Goal: Information Seeking & Learning: Learn about a topic

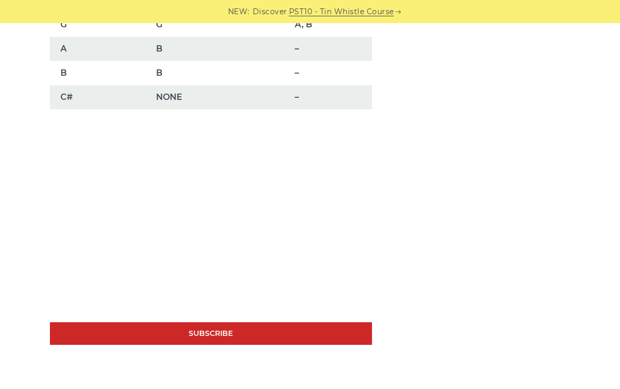
scroll to position [940, 0]
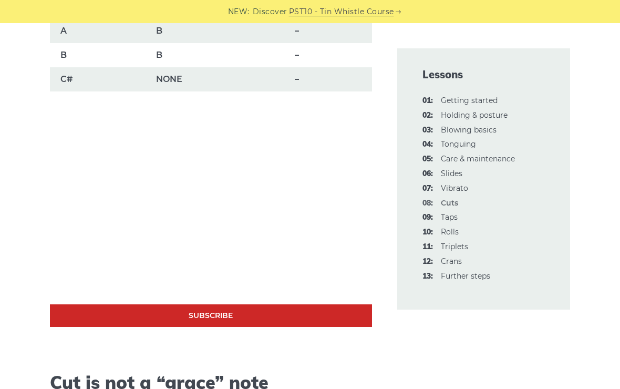
click at [451, 214] on link "09: Taps" at bounding box center [449, 216] width 17 height 9
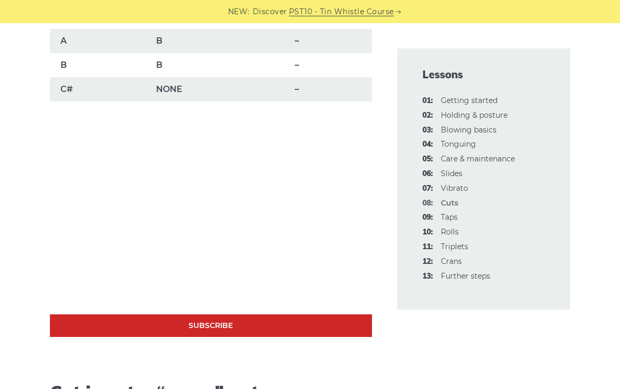
scroll to position [930, 0]
click at [444, 216] on link "09: Taps" at bounding box center [449, 216] width 17 height 9
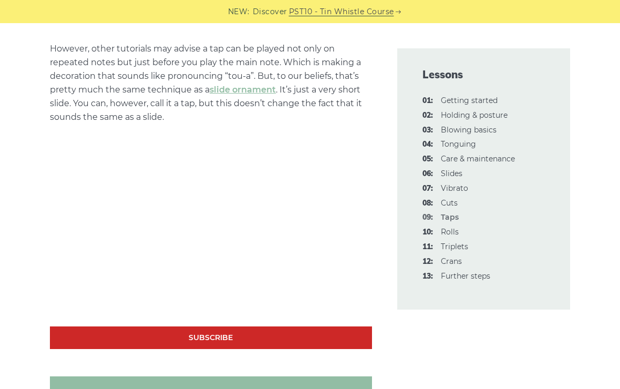
scroll to position [701, 0]
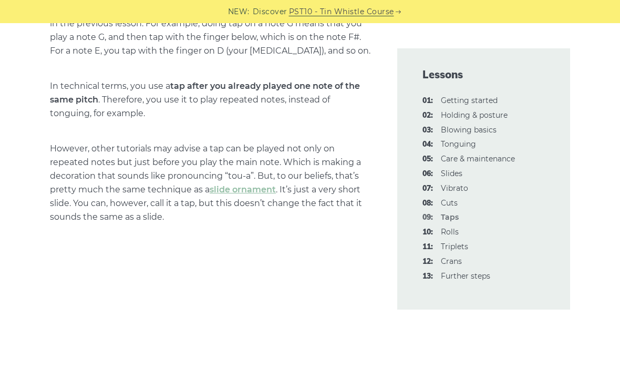
scroll to position [622, 0]
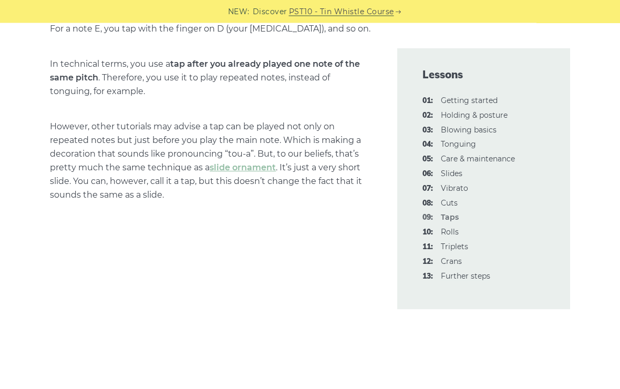
click at [393, 298] on div "Lessons 01: Getting started 02: Holding & posture 03: Blowing basics 04: [GEOGR…" at bounding box center [484, 178] width 198 height 261
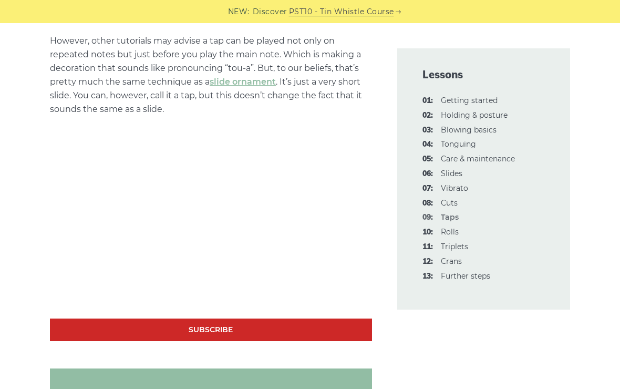
scroll to position [724, 0]
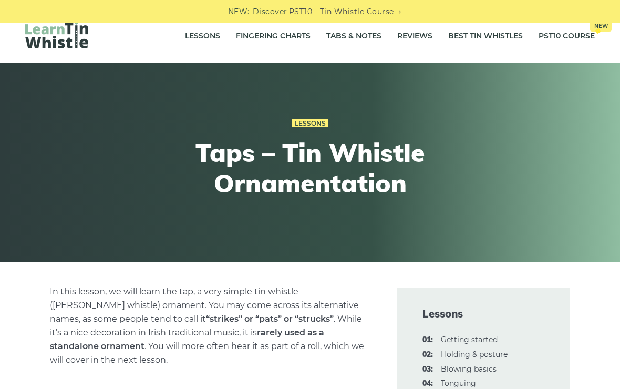
scroll to position [9, 0]
